Goal: Find specific page/section: Find specific page/section

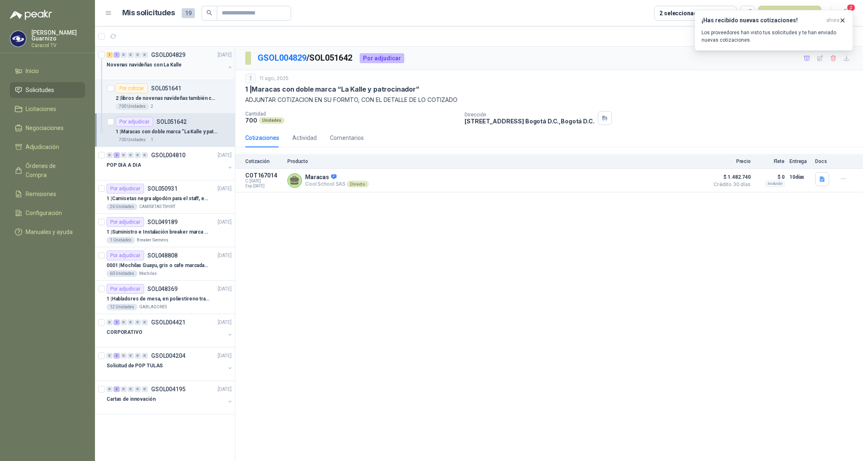
click at [164, 63] on p "Novenas navideñas con La Kalle" at bounding box center [144, 65] width 75 height 8
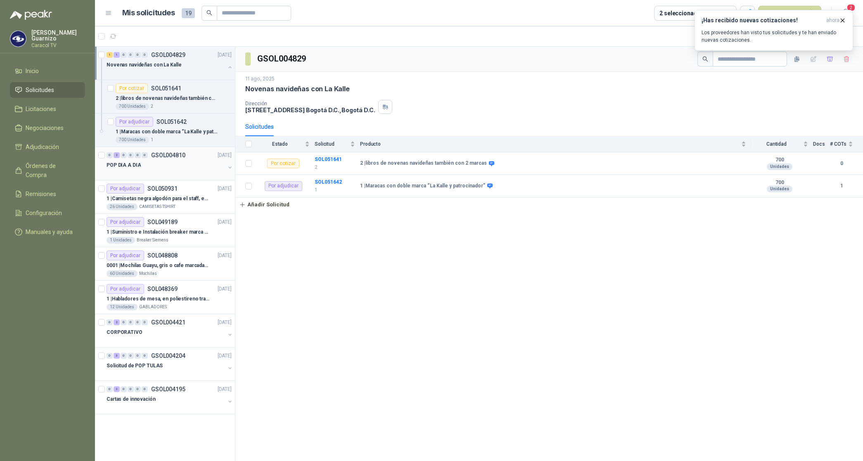
click at [124, 164] on p "POP DIA A DIA" at bounding box center [124, 165] width 34 height 8
click at [325, 161] on b "SOL051497" at bounding box center [328, 160] width 27 height 6
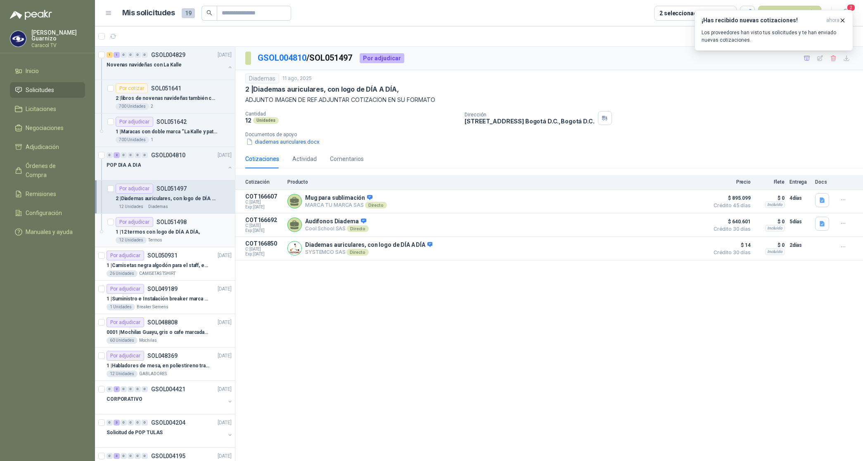
click at [170, 231] on p "1 | 12 termos con logo de DÍA A DÍA," at bounding box center [158, 232] width 84 height 8
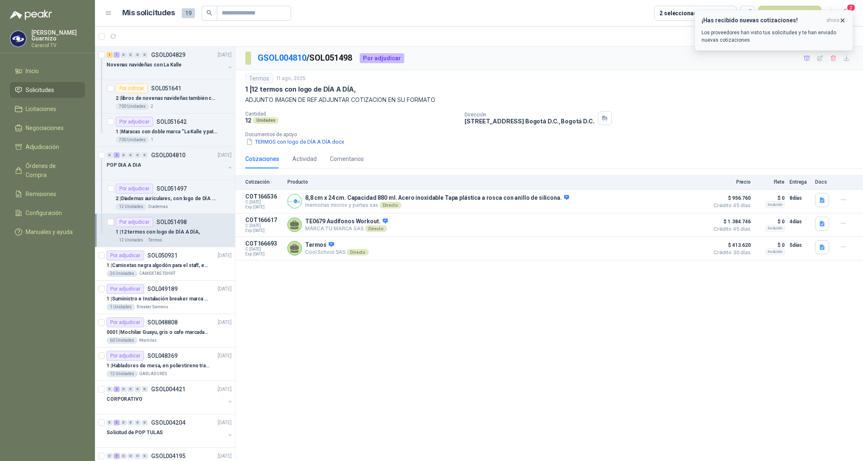
click at [843, 21] on icon "button" at bounding box center [842, 20] width 7 height 7
